Goal: Communication & Community: Connect with others

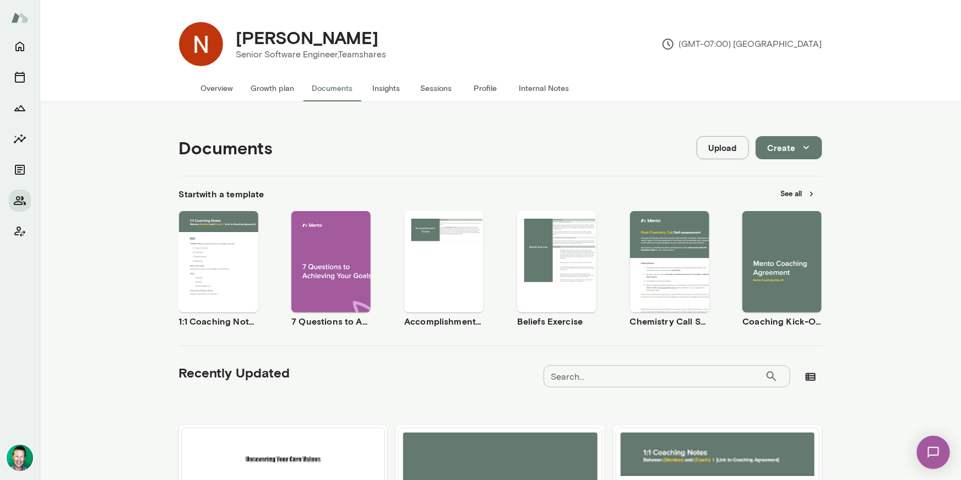
scroll to position [149, 0]
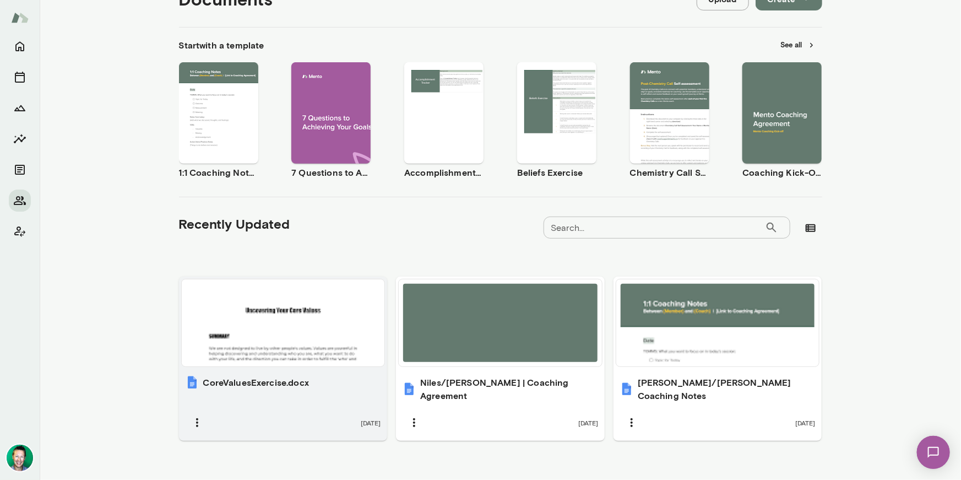
click at [280, 337] on div at bounding box center [283, 323] width 194 height 78
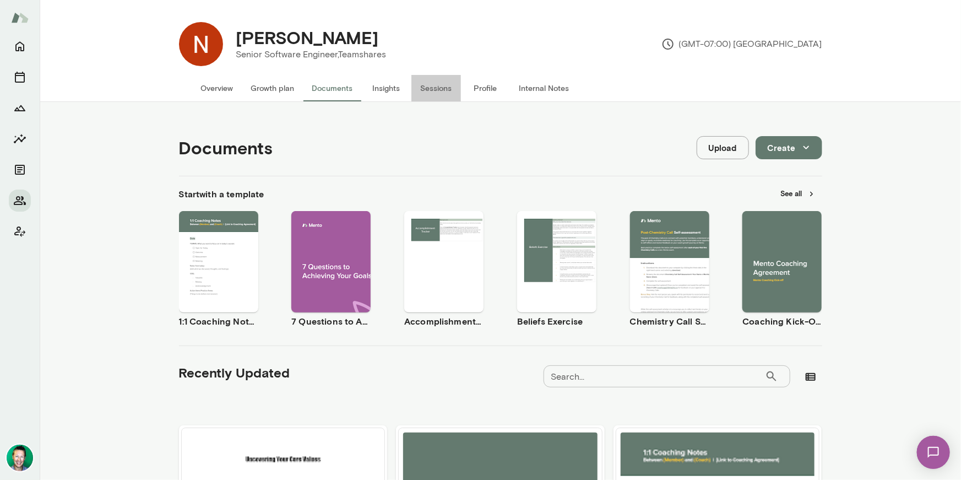
click at [436, 89] on button "Sessions" at bounding box center [436, 88] width 50 height 26
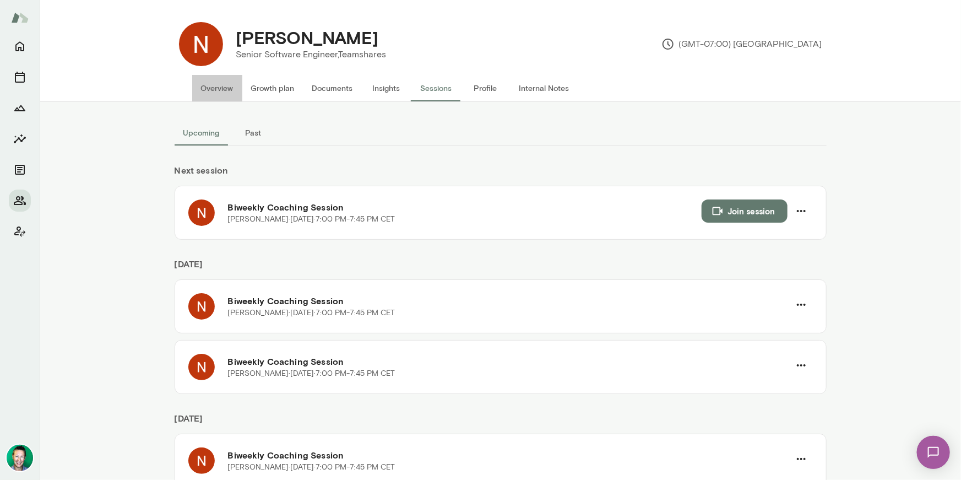
click at [212, 85] on button "Overview" at bounding box center [217, 88] width 50 height 26
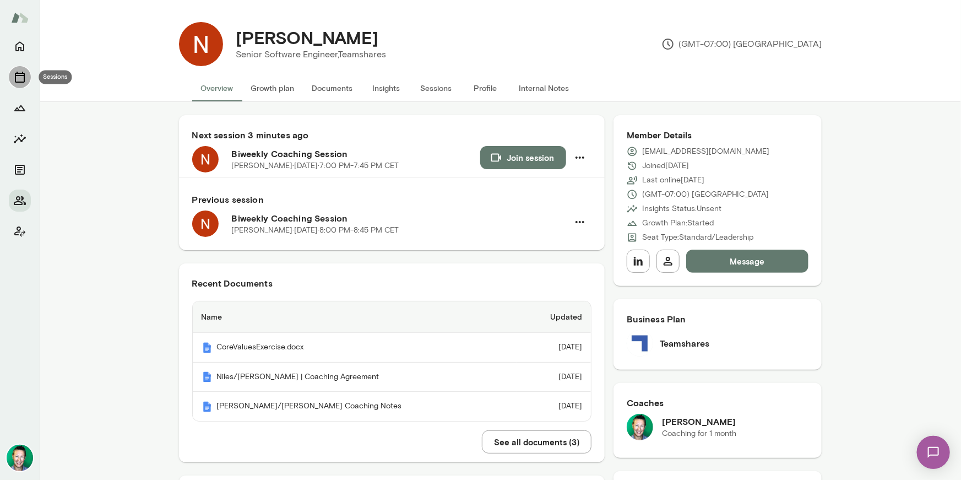
click at [27, 83] on button "Sessions" at bounding box center [20, 77] width 22 height 22
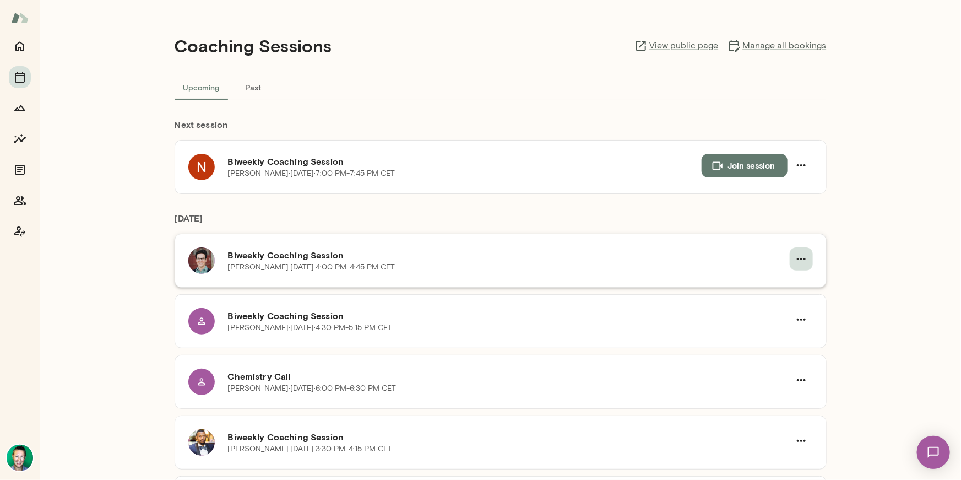
click at [804, 260] on button "button" at bounding box center [801, 258] width 23 height 23
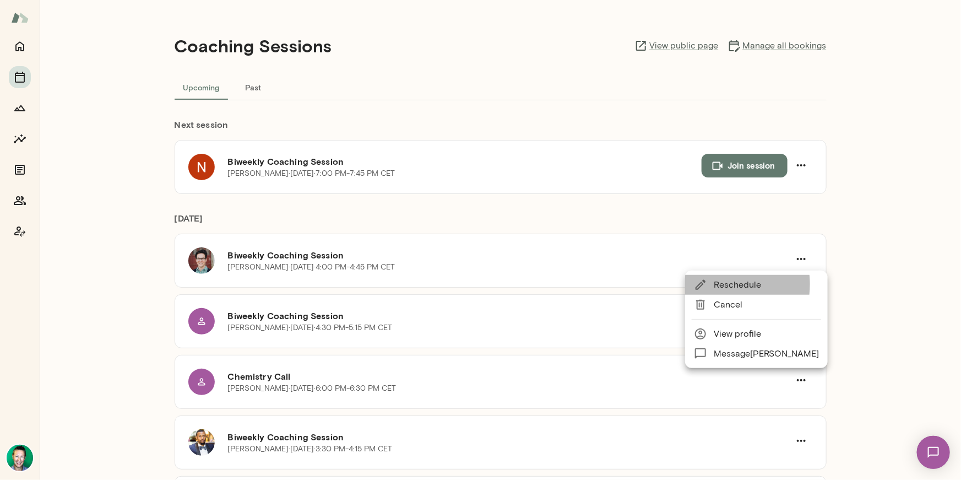
click at [713, 284] on div at bounding box center [704, 284] width 20 height 13
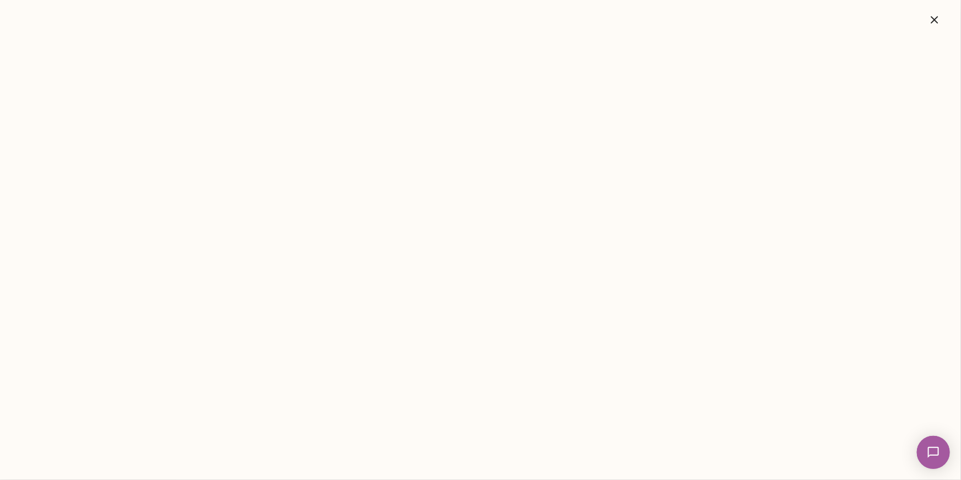
drag, startPoint x: 937, startPoint y: 17, endPoint x: 880, endPoint y: 82, distance: 87.0
click at [937, 17] on icon "button" at bounding box center [934, 19] width 7 height 7
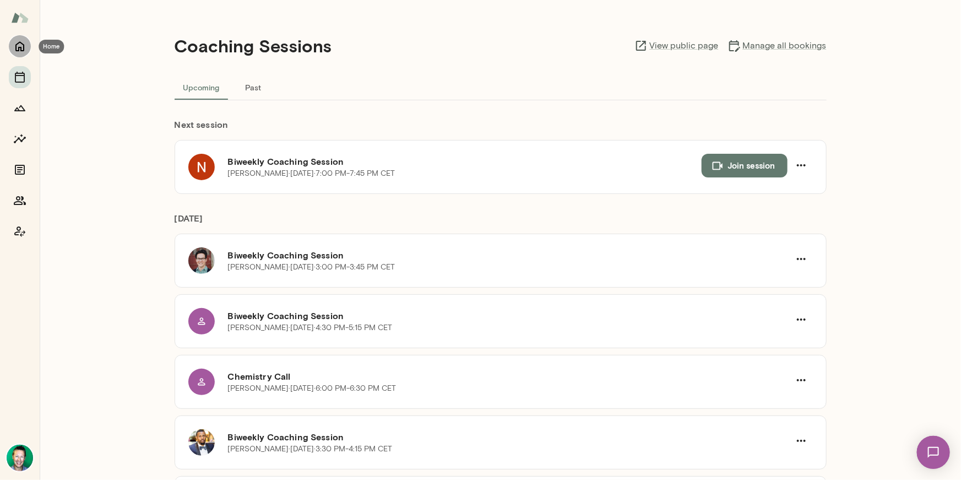
click at [20, 41] on icon "Home" at bounding box center [19, 46] width 13 height 13
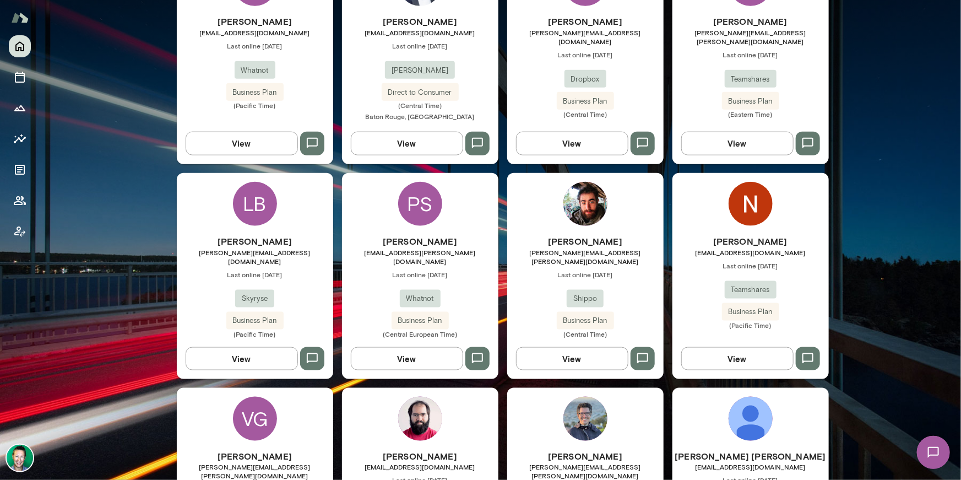
scroll to position [598, 0]
click at [729, 346] on button "View" at bounding box center [737, 357] width 112 height 23
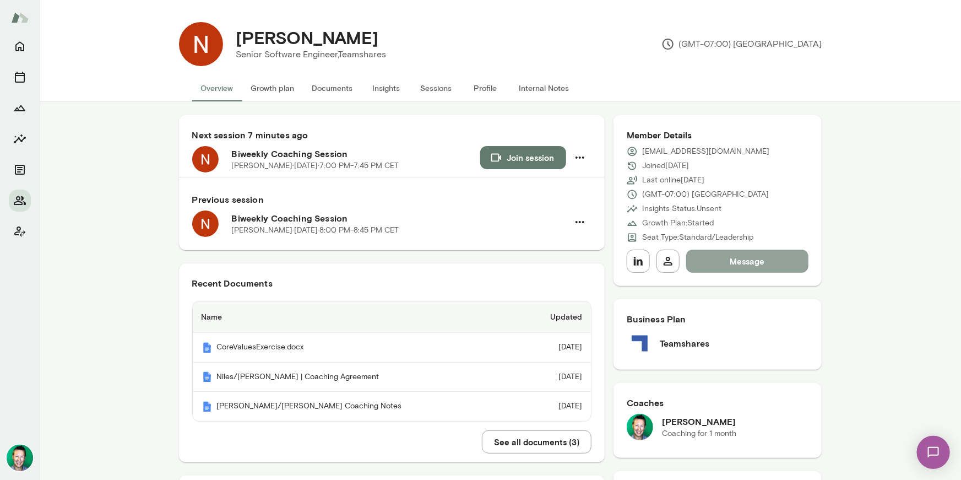
click at [733, 266] on button "Message" at bounding box center [747, 260] width 123 height 23
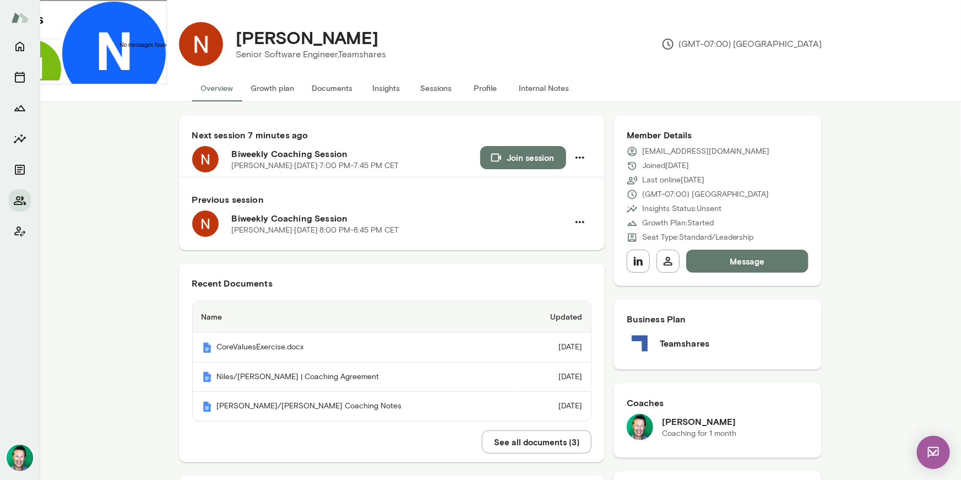
click at [93, 127] on div at bounding box center [113, 124] width 105 height 6
click at [93, 178] on div "**********" at bounding box center [152, 153] width 200 height 51
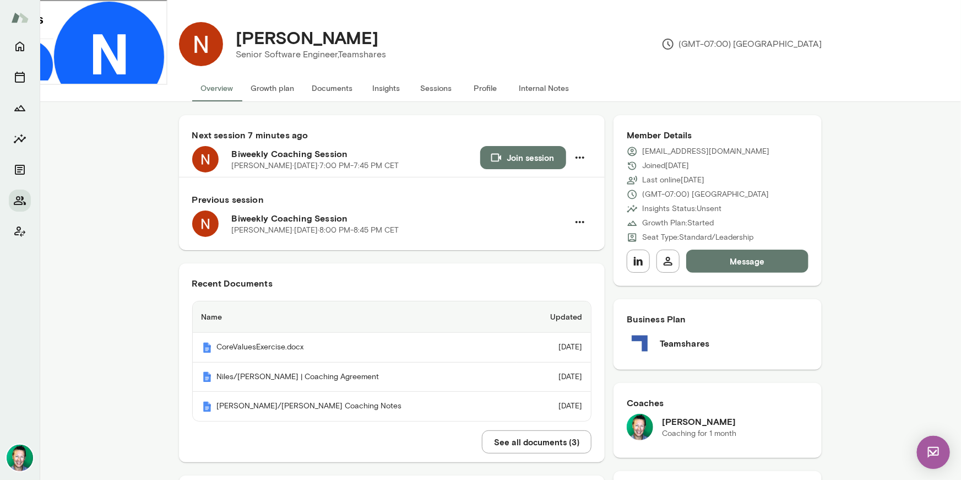
click at [935, 451] on img at bounding box center [932, 451] width 33 height 33
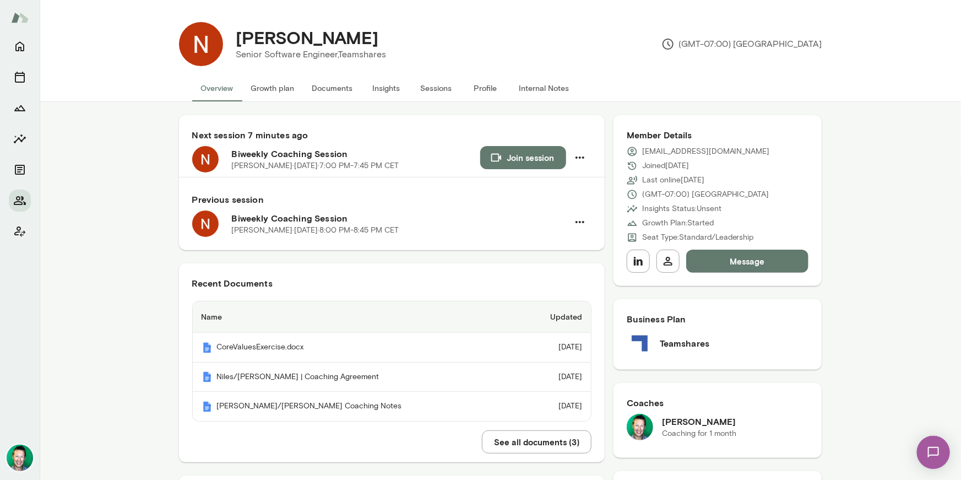
click at [434, 90] on button "Sessions" at bounding box center [436, 88] width 50 height 26
